Goal: Task Accomplishment & Management: Manage account settings

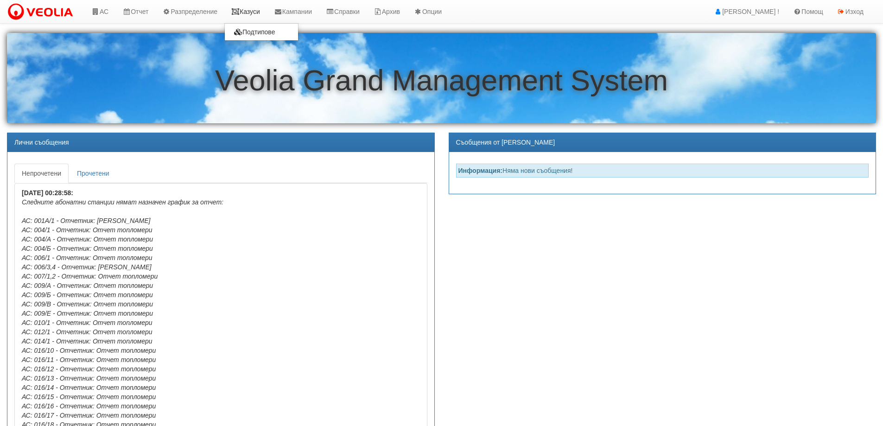
click at [248, 10] on link "Казуси" at bounding box center [245, 11] width 43 height 23
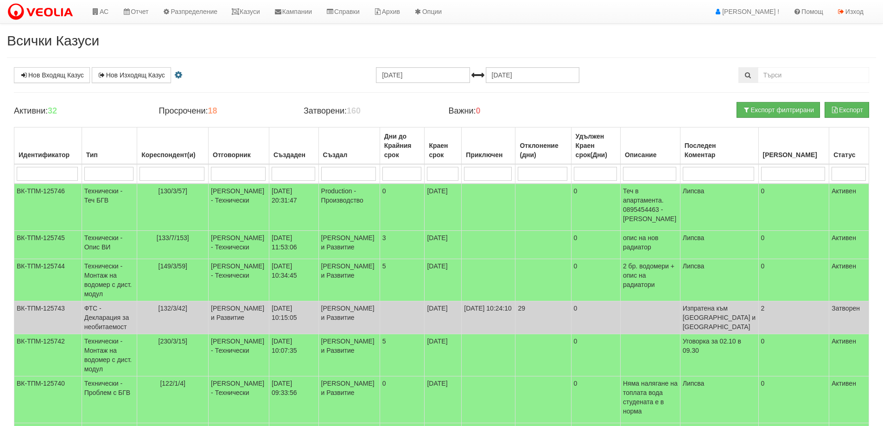
click at [191, 174] on input "search" at bounding box center [171, 174] width 65 height 14
type input "202"
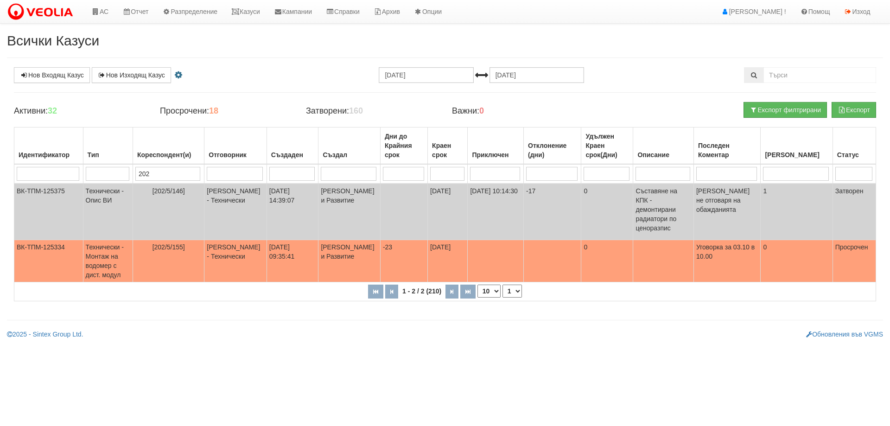
click at [182, 172] on input "202" at bounding box center [167, 174] width 65 height 14
type input "230"
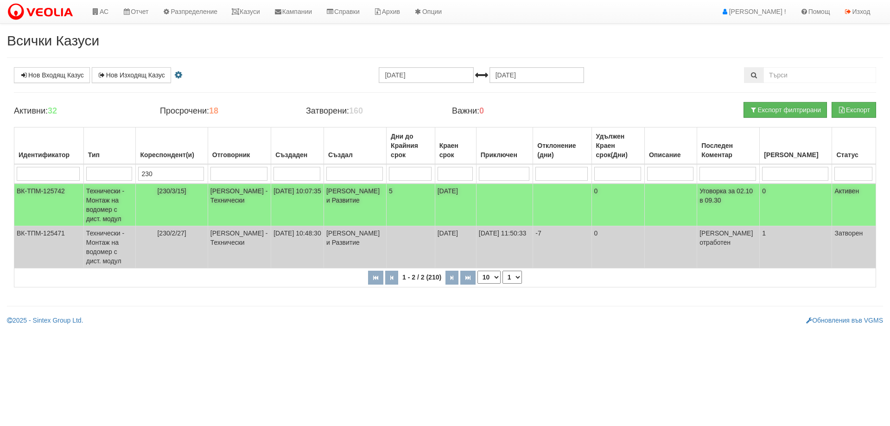
type input "230"
click at [186, 189] on span "[230/3/15]" at bounding box center [171, 190] width 29 height 7
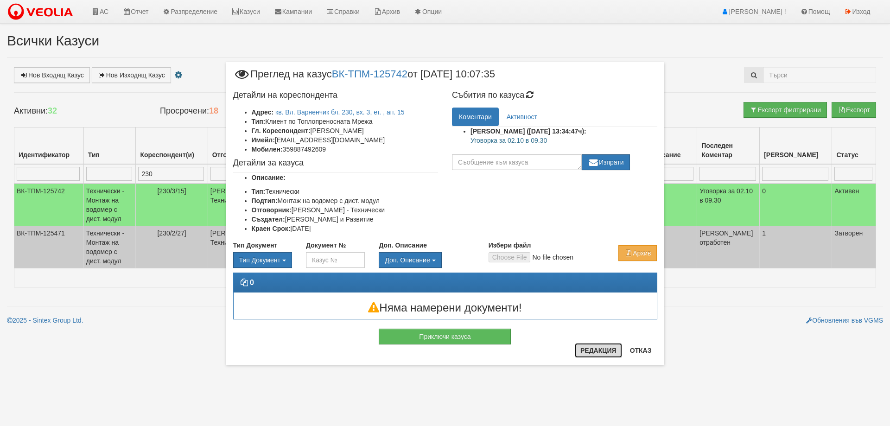
click at [608, 355] on button "Редакция" at bounding box center [598, 350] width 47 height 15
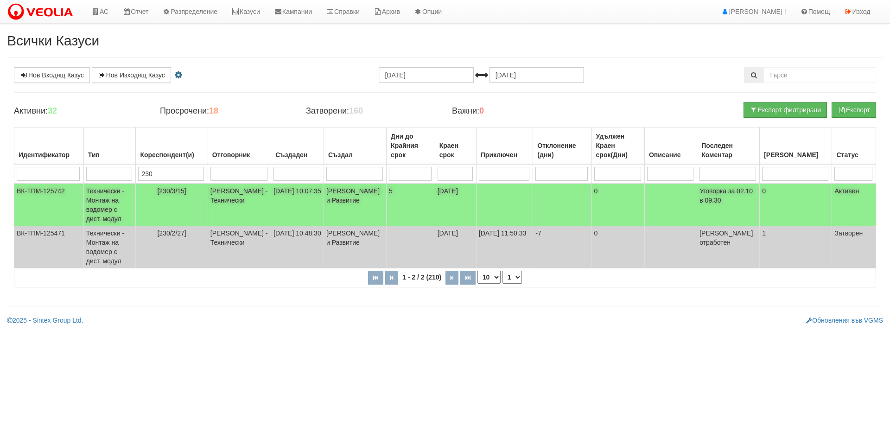
click at [186, 192] on span "[230/3/15]" at bounding box center [171, 190] width 29 height 7
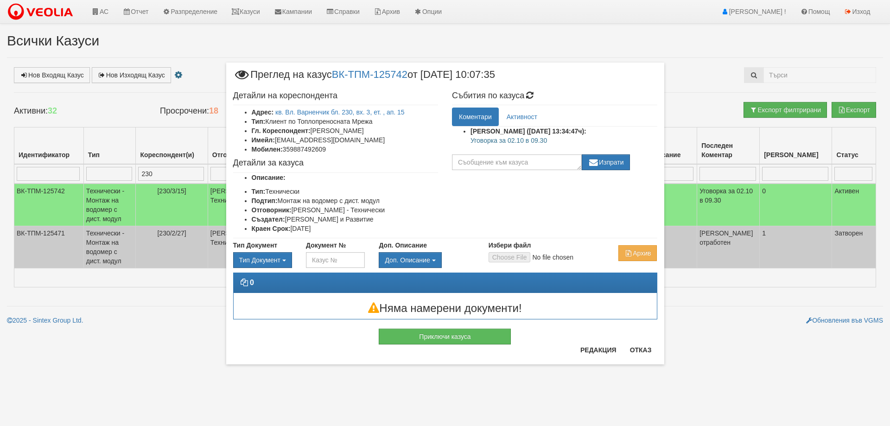
click at [321, 121] on li "Тип: Клиент по Топлопреносната Мрежа" at bounding box center [345, 121] width 187 height 9
click at [640, 353] on button "Отказ" at bounding box center [640, 349] width 33 height 15
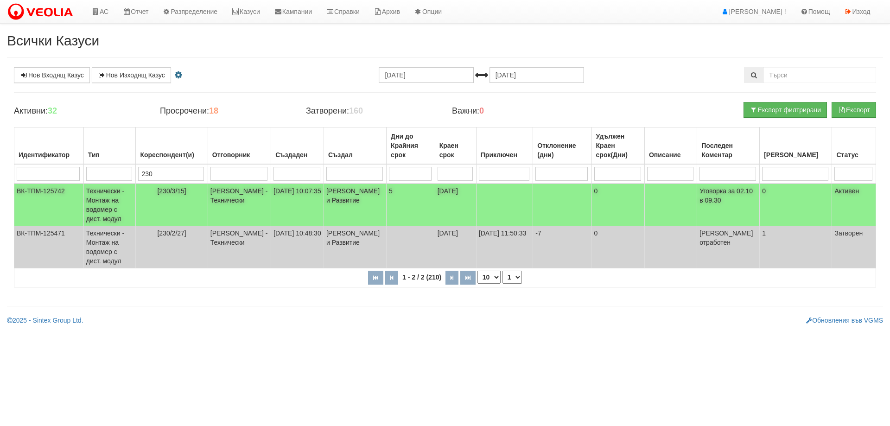
click at [186, 187] on span "[230/3/15]" at bounding box center [171, 190] width 29 height 7
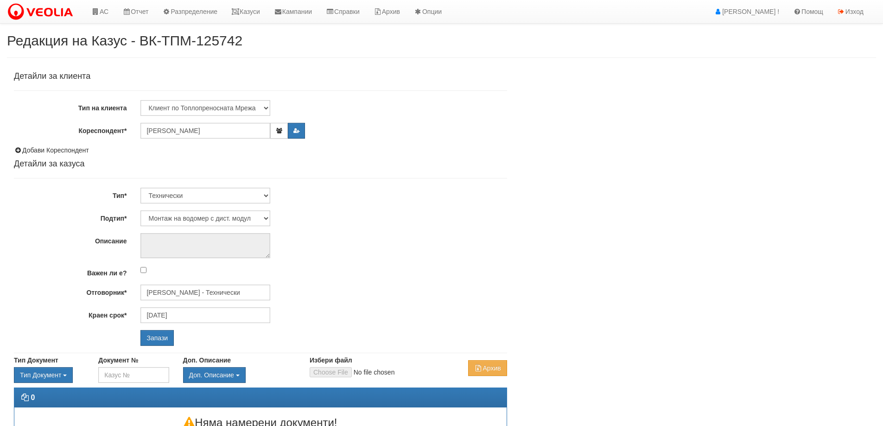
select select "Монтаж на водомер с дист. модул"
click at [172, 291] on input "[PERSON_NAME] - Технически" at bounding box center [205, 293] width 130 height 16
click at [178, 307] on div "[PERSON_NAME] - Технически" at bounding box center [405, 307] width 528 height 12
type input "[PERSON_NAME] - Технически"
click at [174, 332] on input "Запази" at bounding box center [156, 338] width 33 height 16
